Goal: Information Seeking & Learning: Learn about a topic

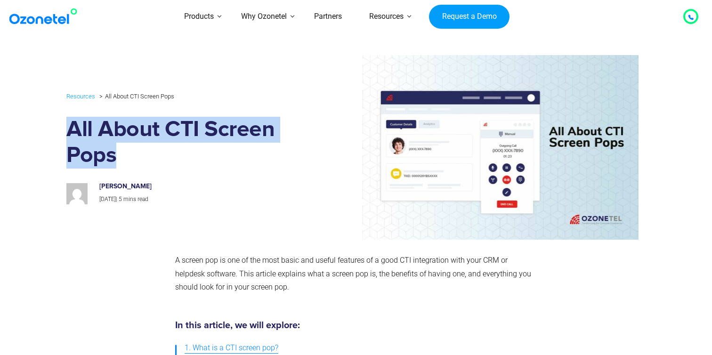
drag, startPoint x: 115, startPoint y: 156, endPoint x: 61, endPoint y: 132, distance: 58.6
click at [62, 132] on div "Resources All About CTI Screen Pops All About CTI Screen Pops [PERSON_NAME] [DA…" at bounding box center [356, 147] width 589 height 194
copy h1 "All About CTI Screen Pops"
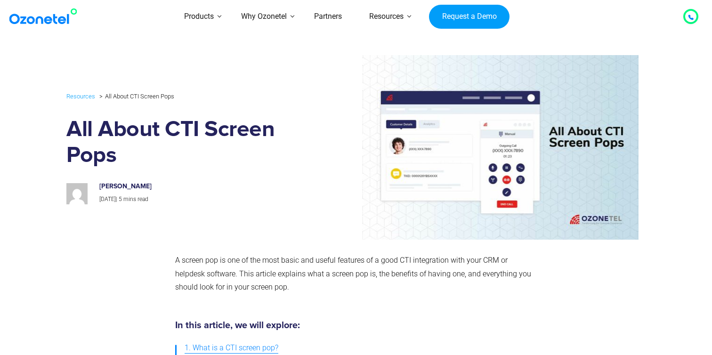
click at [318, 252] on div "A screen pop is one of the most basic and useful features of a good CTI integra…" at bounding box center [353, 277] width 367 height 57
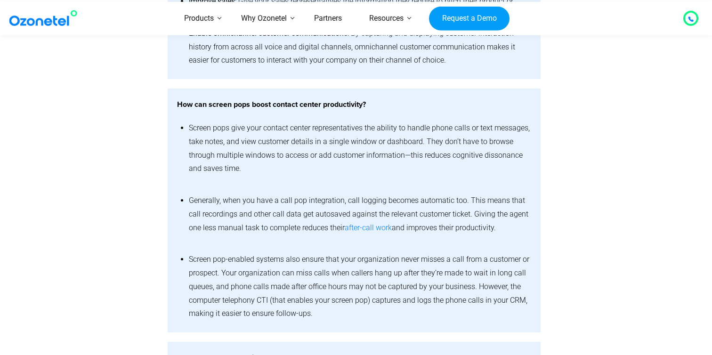
scroll to position [1197, 0]
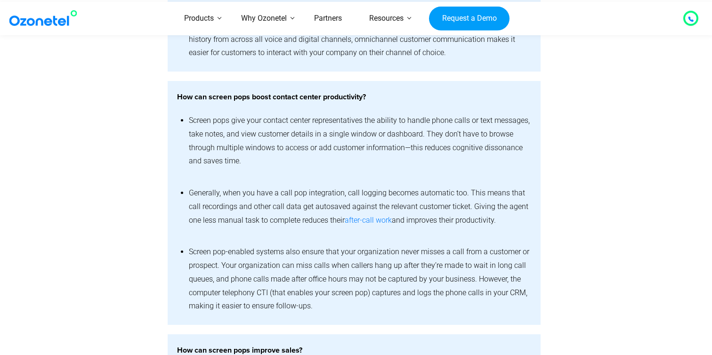
click at [693, 16] on icon at bounding box center [691, 19] width 6 height 6
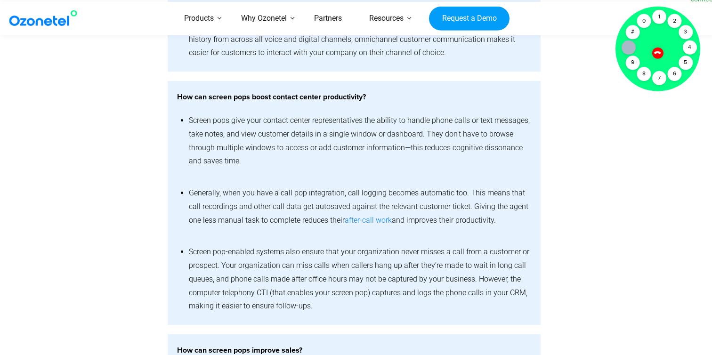
click at [580, 140] on div at bounding box center [594, 203] width 106 height 244
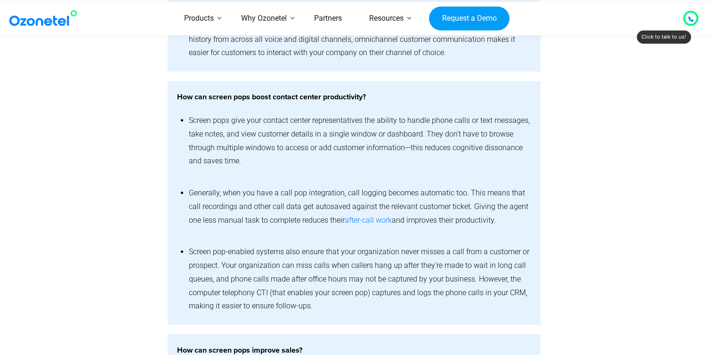
click at [689, 17] on icon at bounding box center [691, 18] width 5 height 5
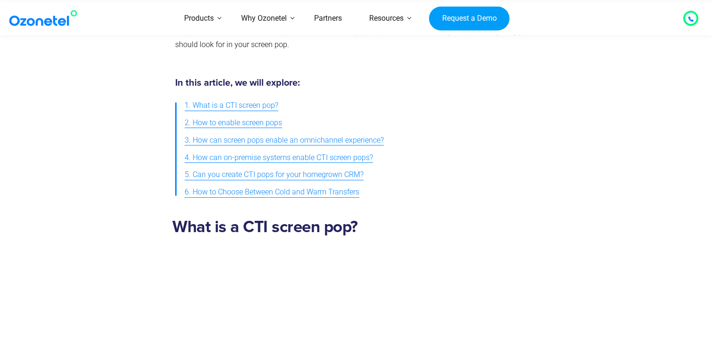
scroll to position [243, 0]
click at [257, 154] on span "4. How can on-premise systems enable CTI screen pops?" at bounding box center [279, 157] width 188 height 14
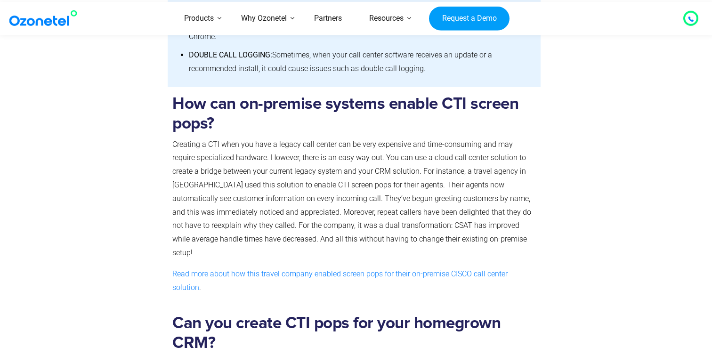
scroll to position [2458, 0]
